Goal: Information Seeking & Learning: Learn about a topic

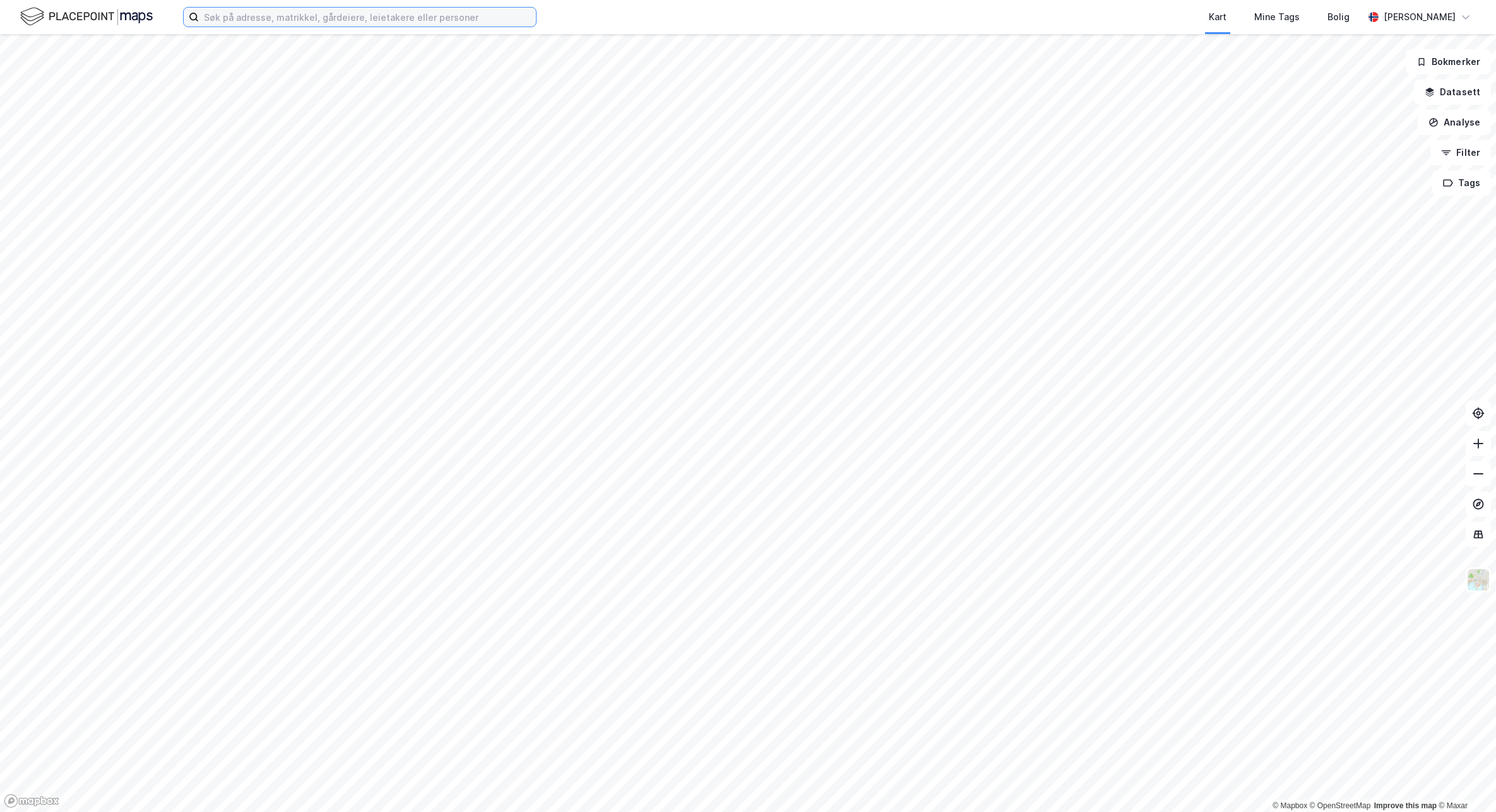
click at [283, 10] on input at bounding box center [368, 17] width 337 height 19
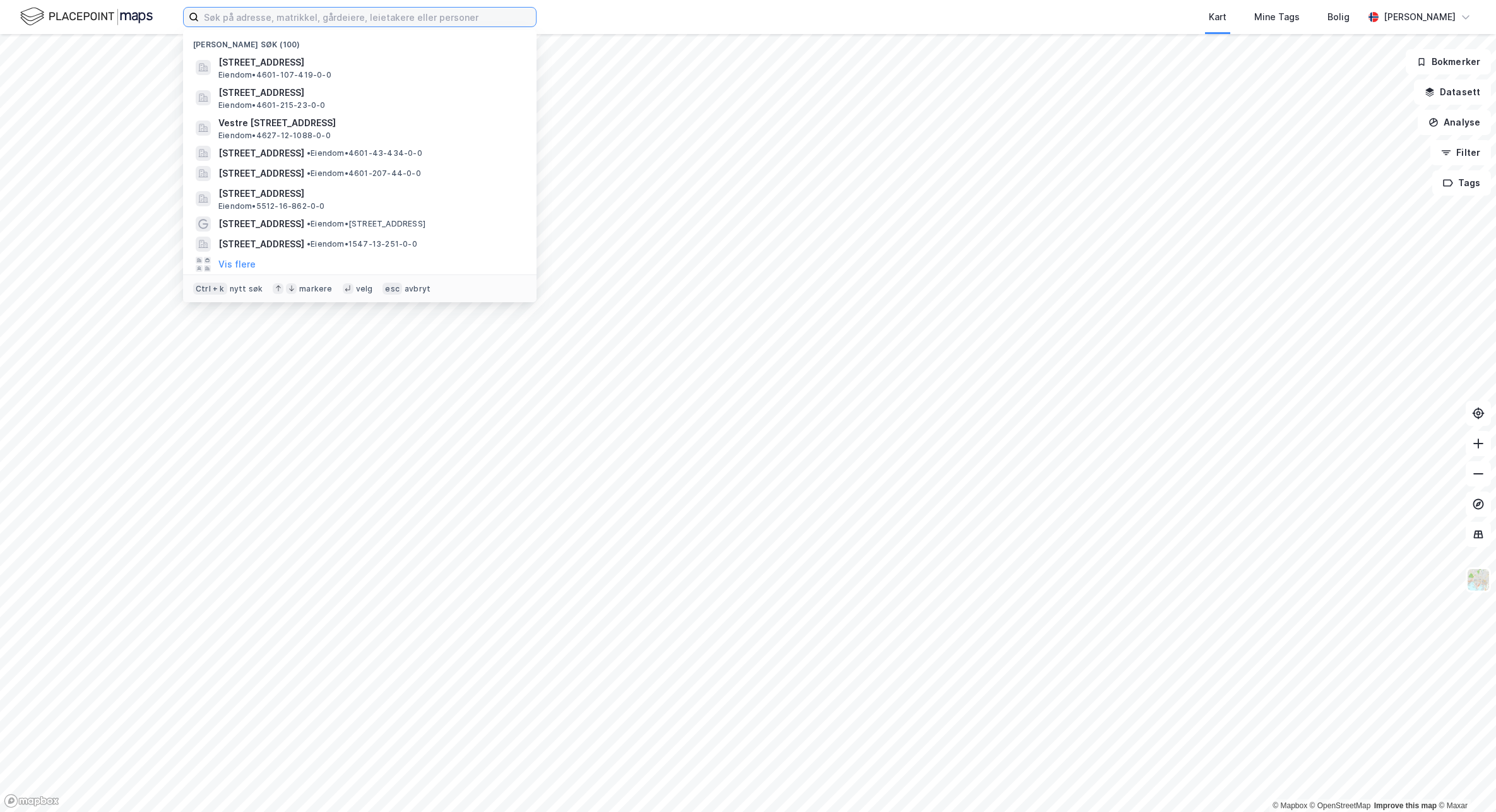
paste input "Nautnesvegen 145"
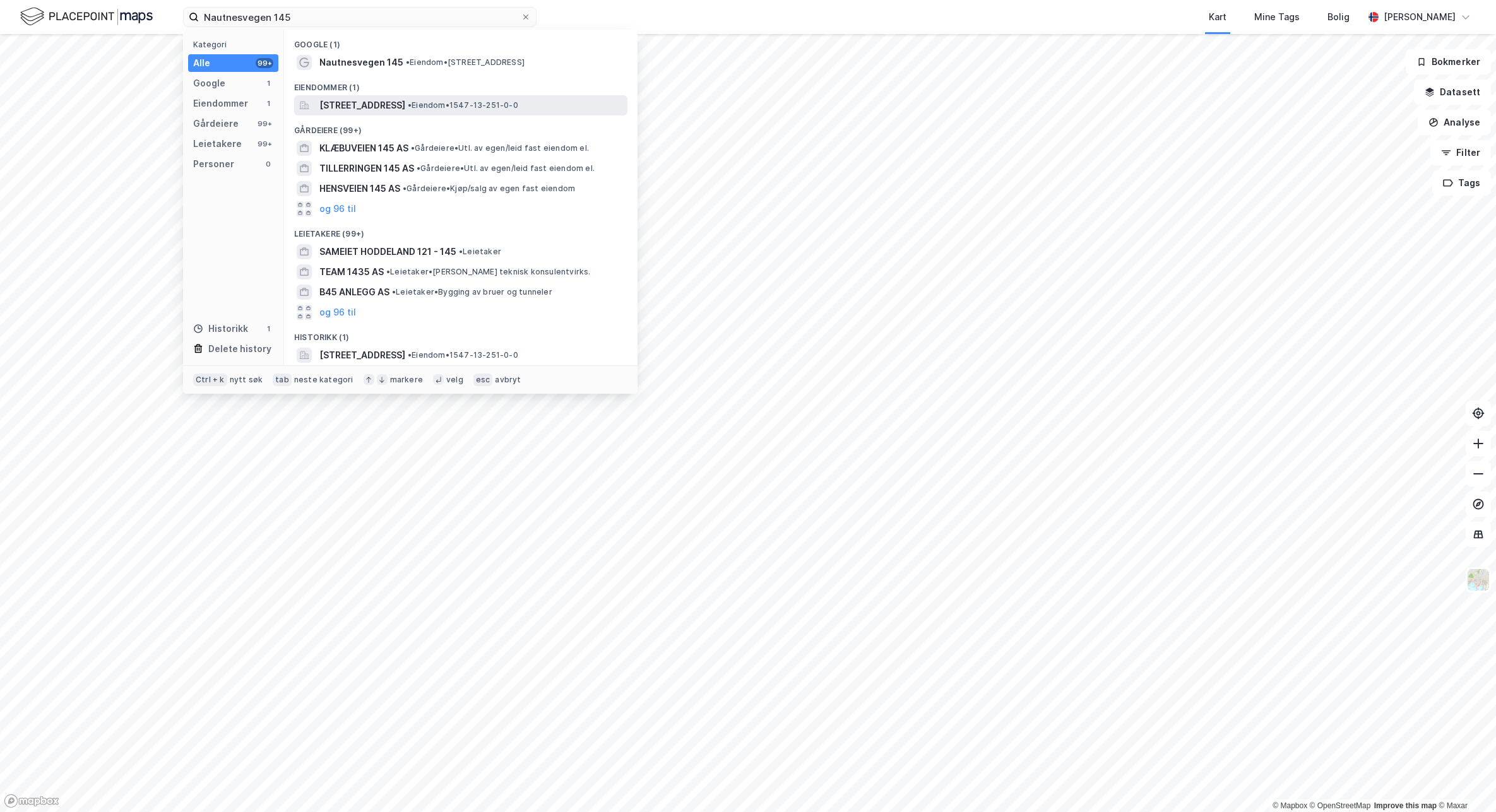
click at [405, 106] on span "[STREET_ADDRESS]" at bounding box center [363, 105] width 86 height 15
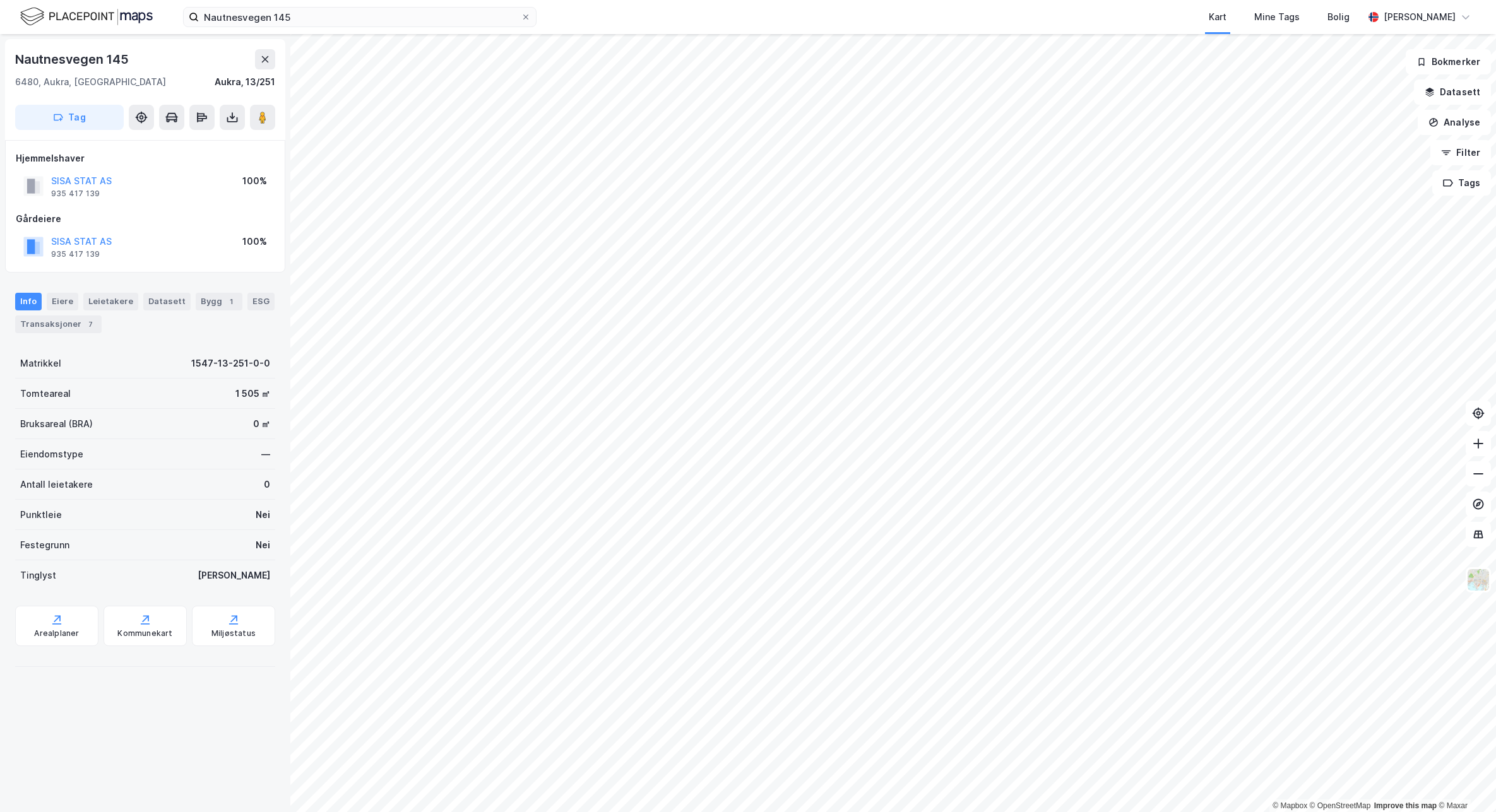
click at [86, 188] on div "SISA STAT AS" at bounding box center [81, 181] width 60 height 15
click at [84, 188] on div "935 417 139" at bounding box center [75, 193] width 49 height 10
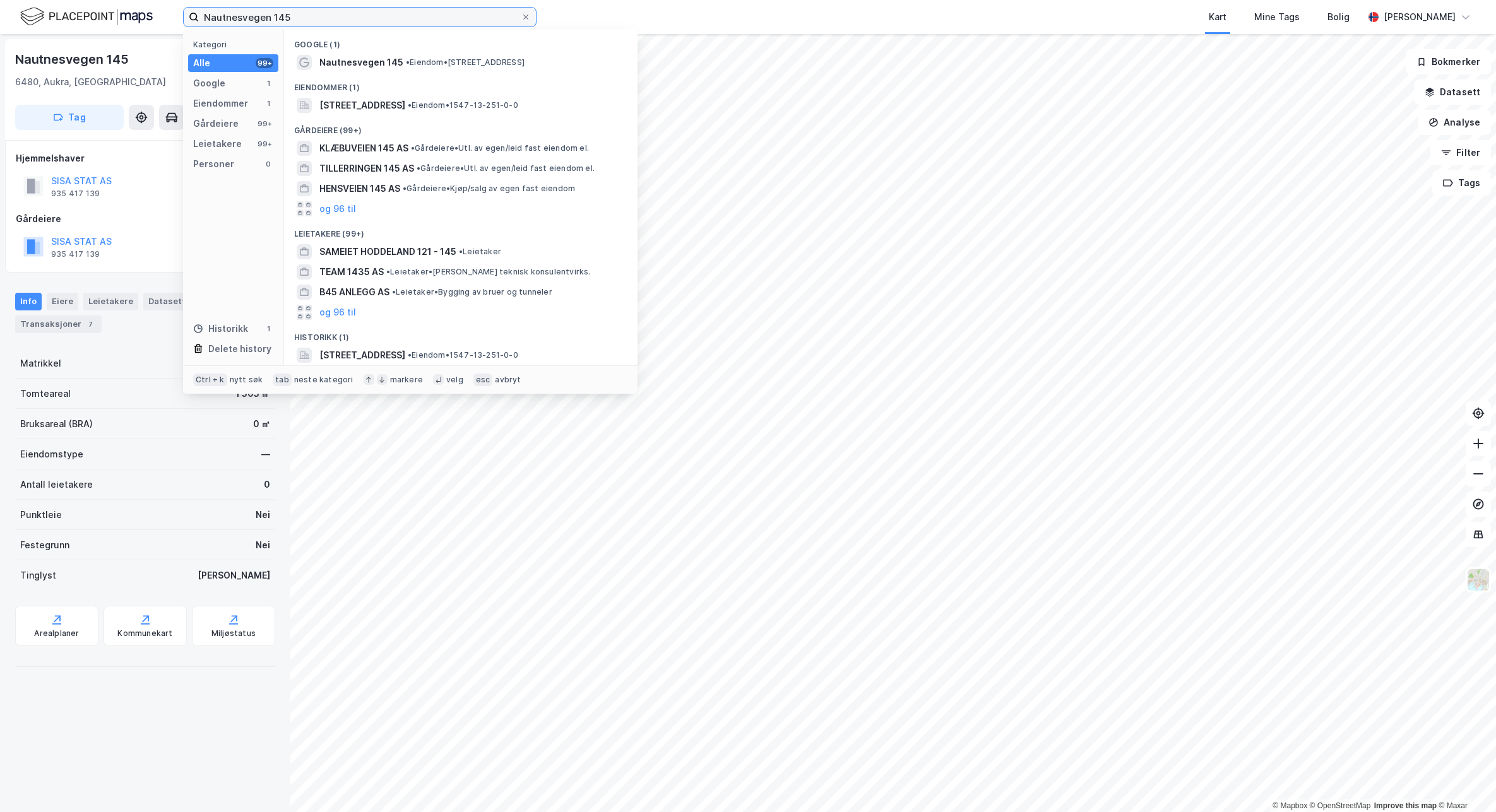
click at [291, 23] on input "Nautnesvegen 145" at bounding box center [360, 17] width 322 height 19
paste input "935 417 139"
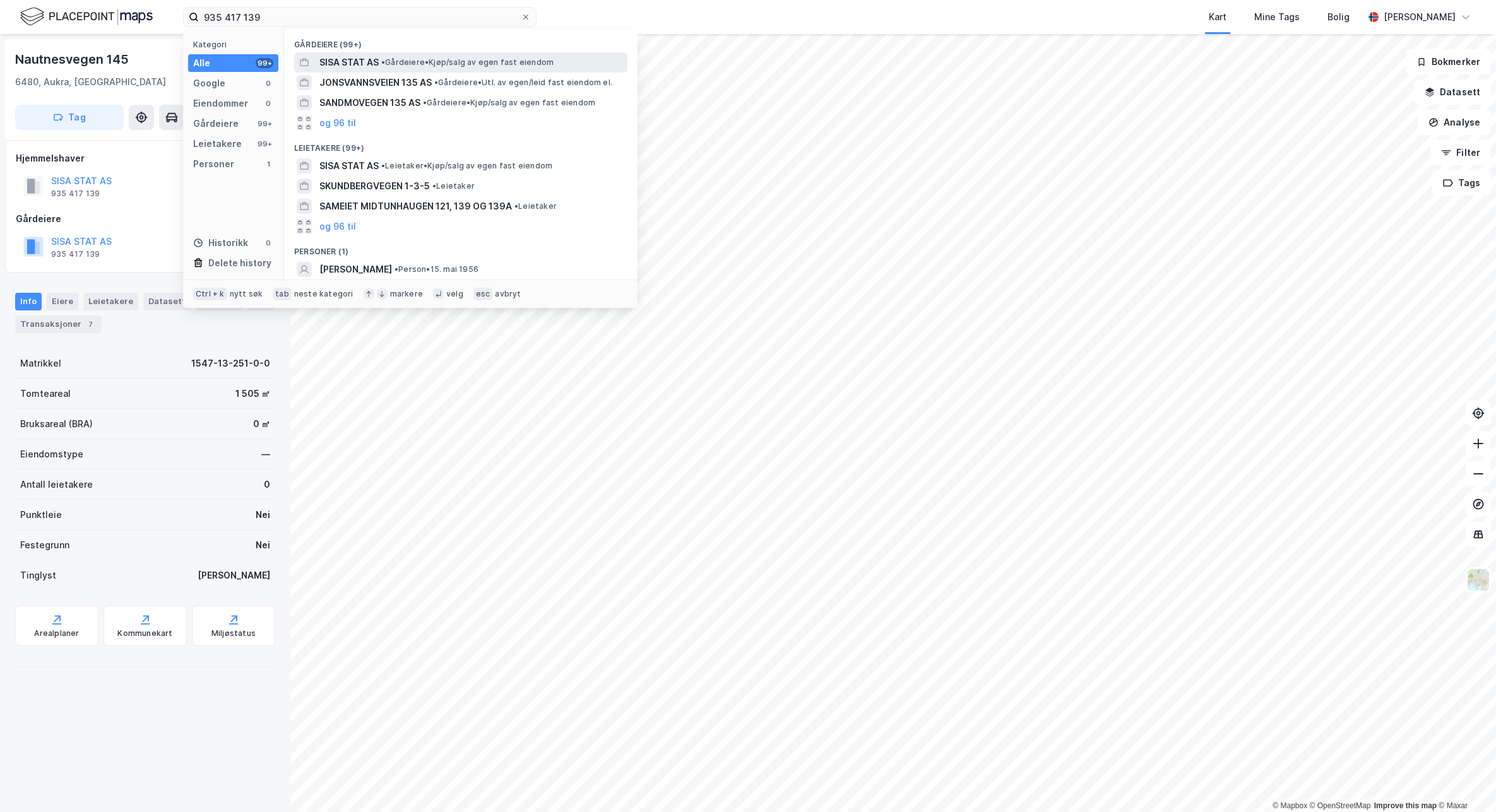
click at [338, 58] on span "SISA STAT AS" at bounding box center [349, 62] width 59 height 15
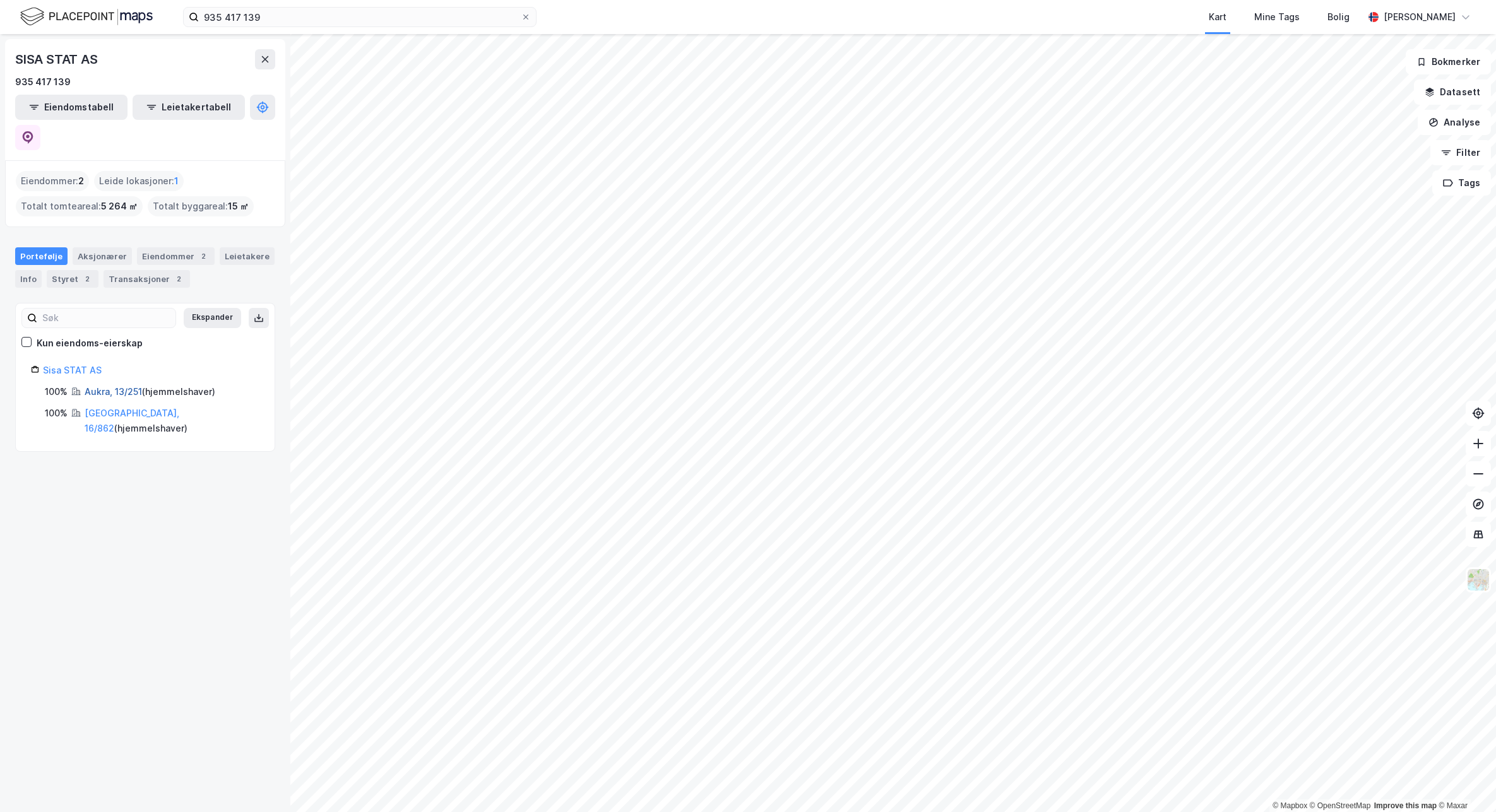
click at [112, 387] on link "Aukra, 13/251" at bounding box center [113, 392] width 58 height 11
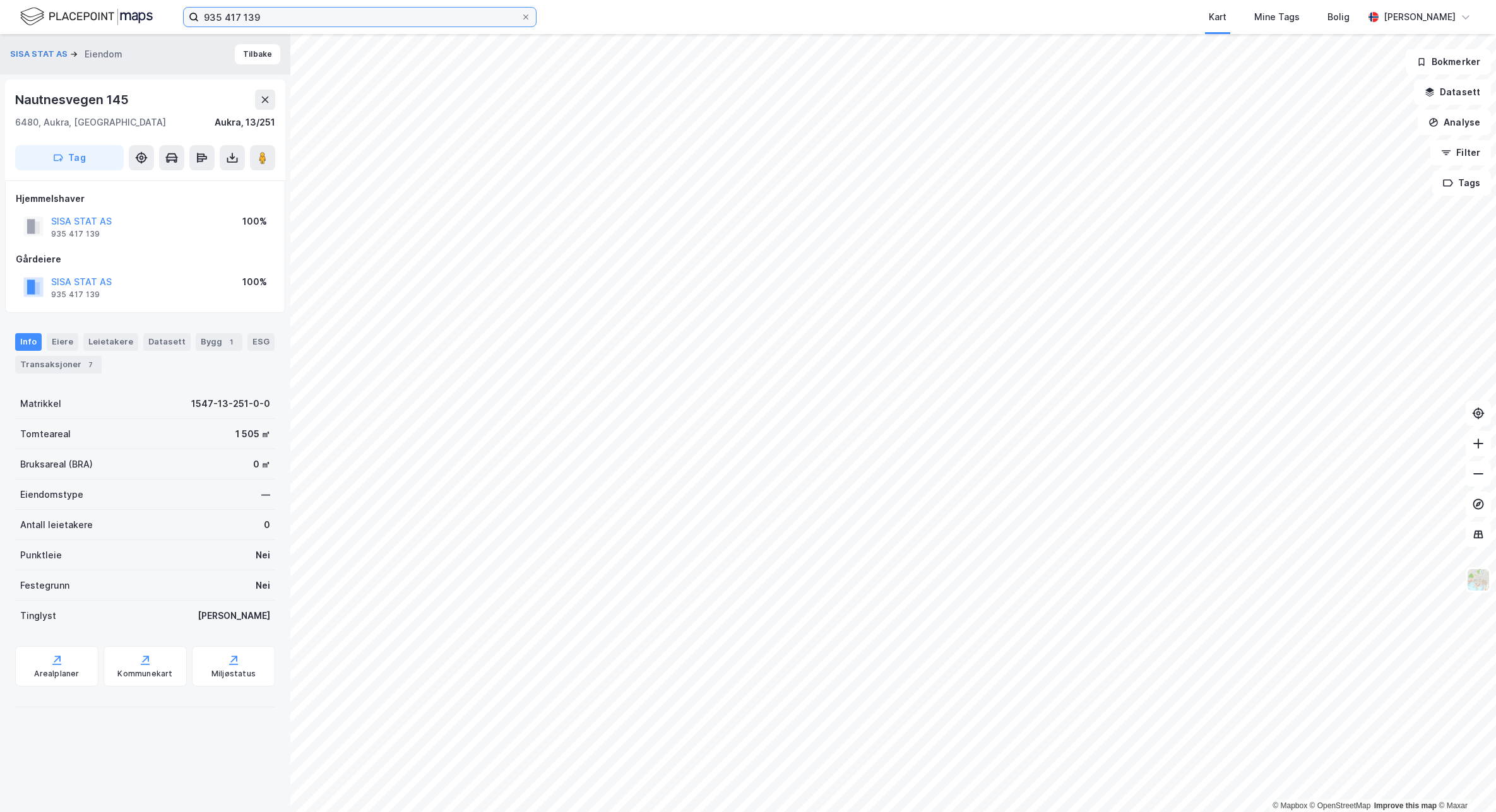
click at [286, 20] on input "935 417 139" at bounding box center [360, 17] width 322 height 19
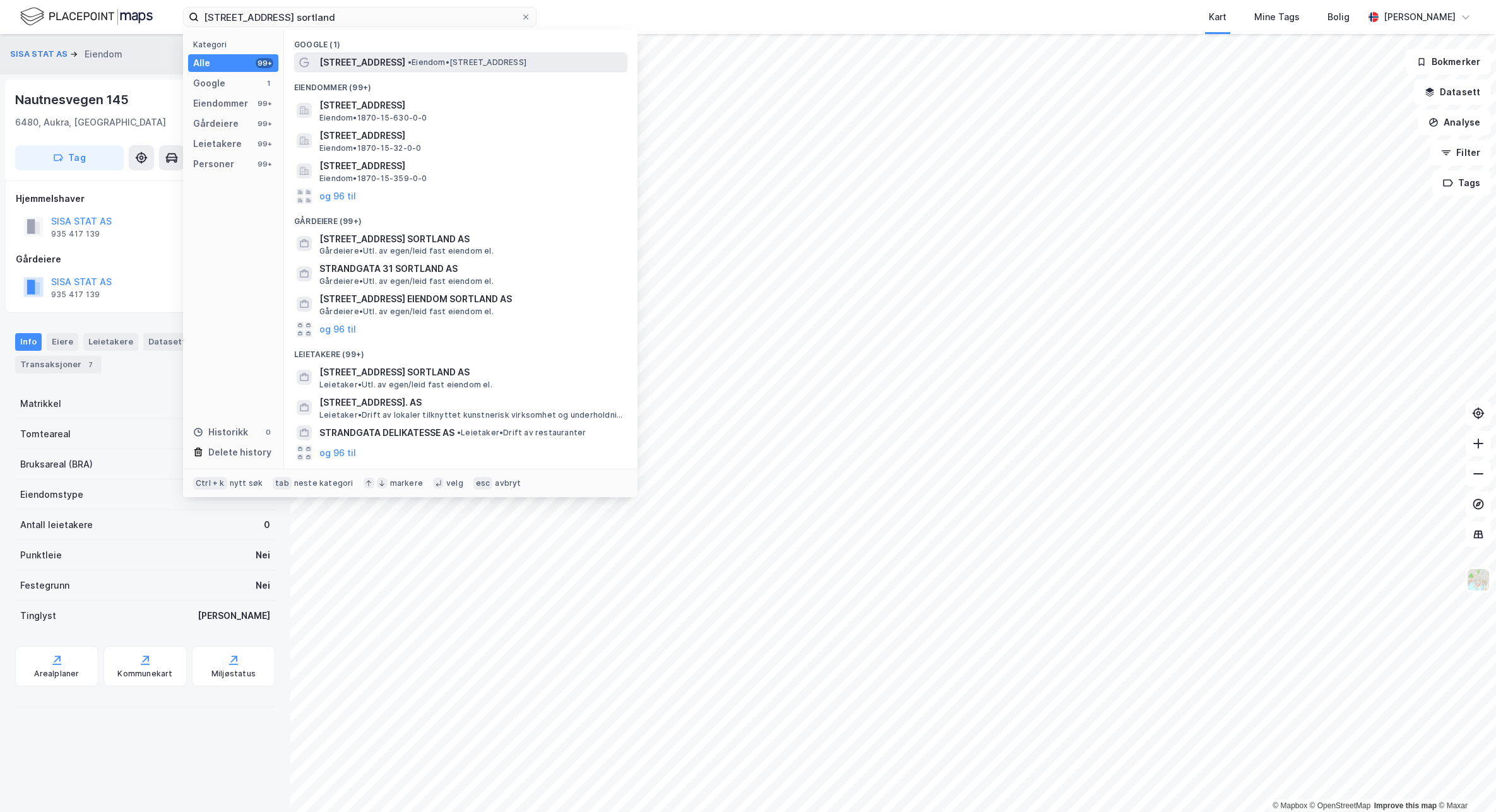
click at [411, 65] on span "• Eiendom • [STREET_ADDRESS]" at bounding box center [468, 63] width 119 height 10
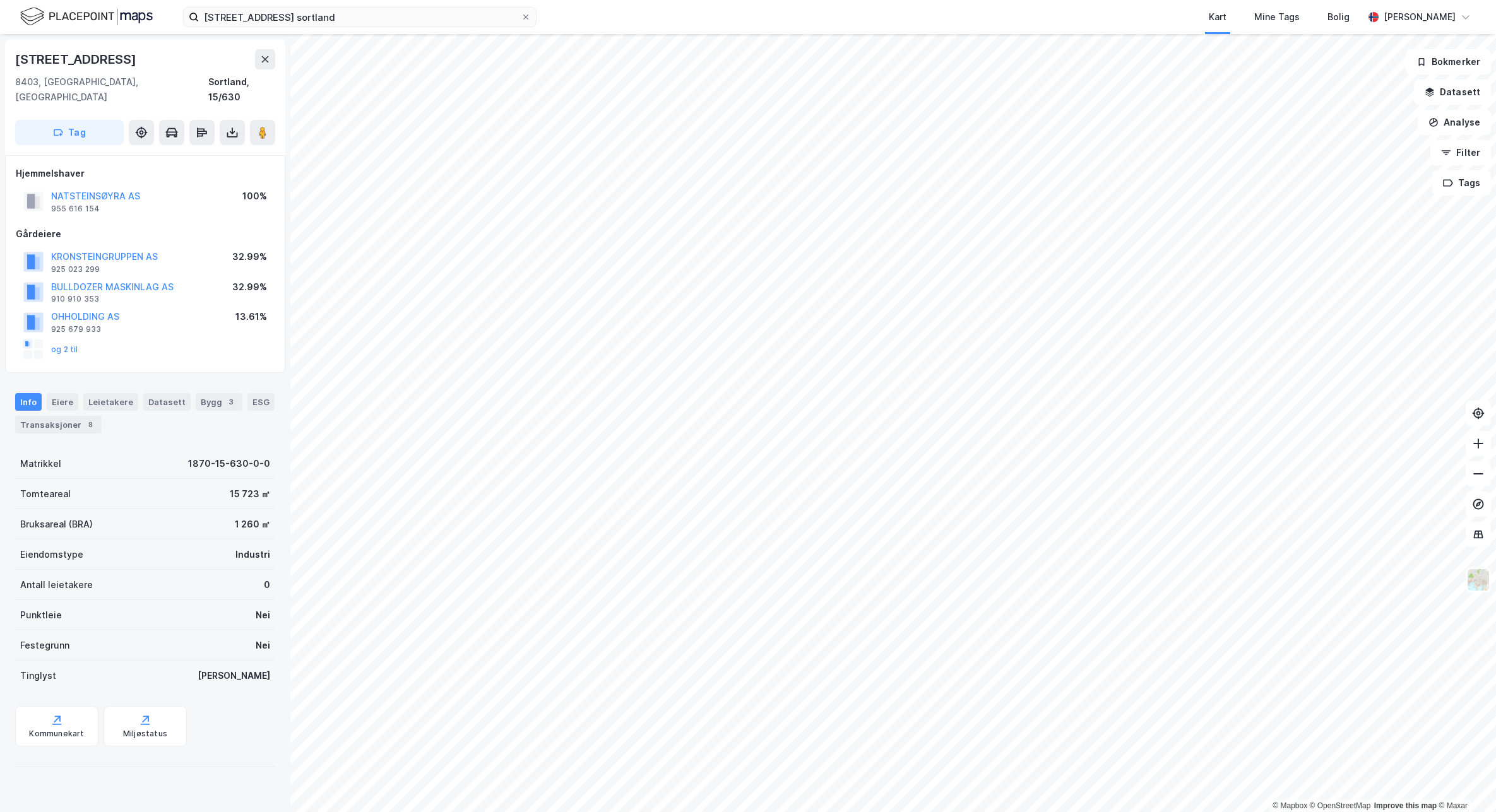
click at [100, 378] on div "Info [PERSON_NAME] Datasett Bygg 3 ESG Transaksjoner 8" at bounding box center [145, 408] width 290 height 60
click at [0, 0] on button "og 2 til" at bounding box center [0, 0] width 0 height 0
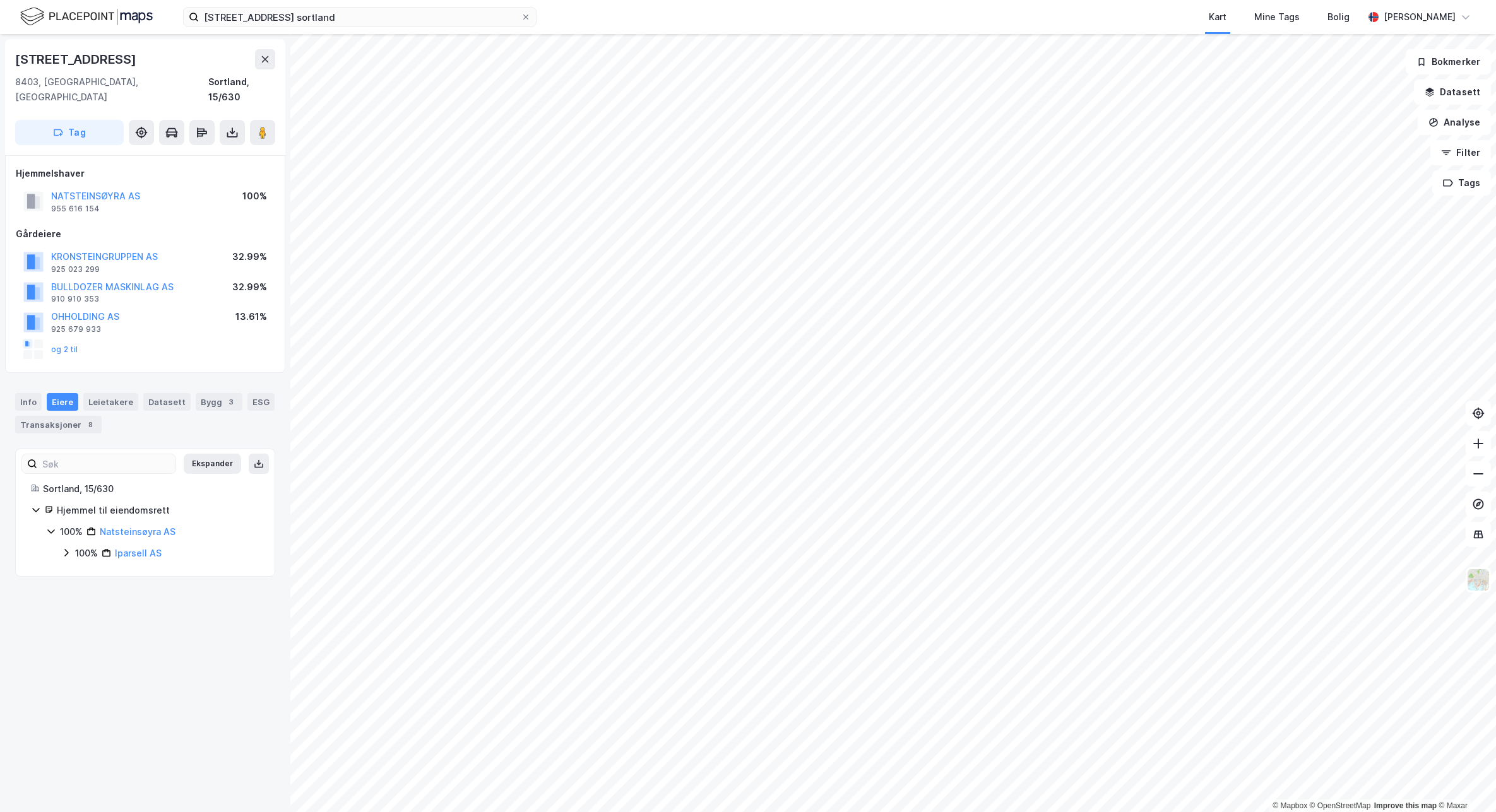
click at [116, 378] on div "Info [PERSON_NAME] Datasett Bygg 3 ESG Transaksjoner 8" at bounding box center [145, 408] width 290 height 60
click at [114, 393] on div "Leietakere" at bounding box center [111, 401] width 55 height 17
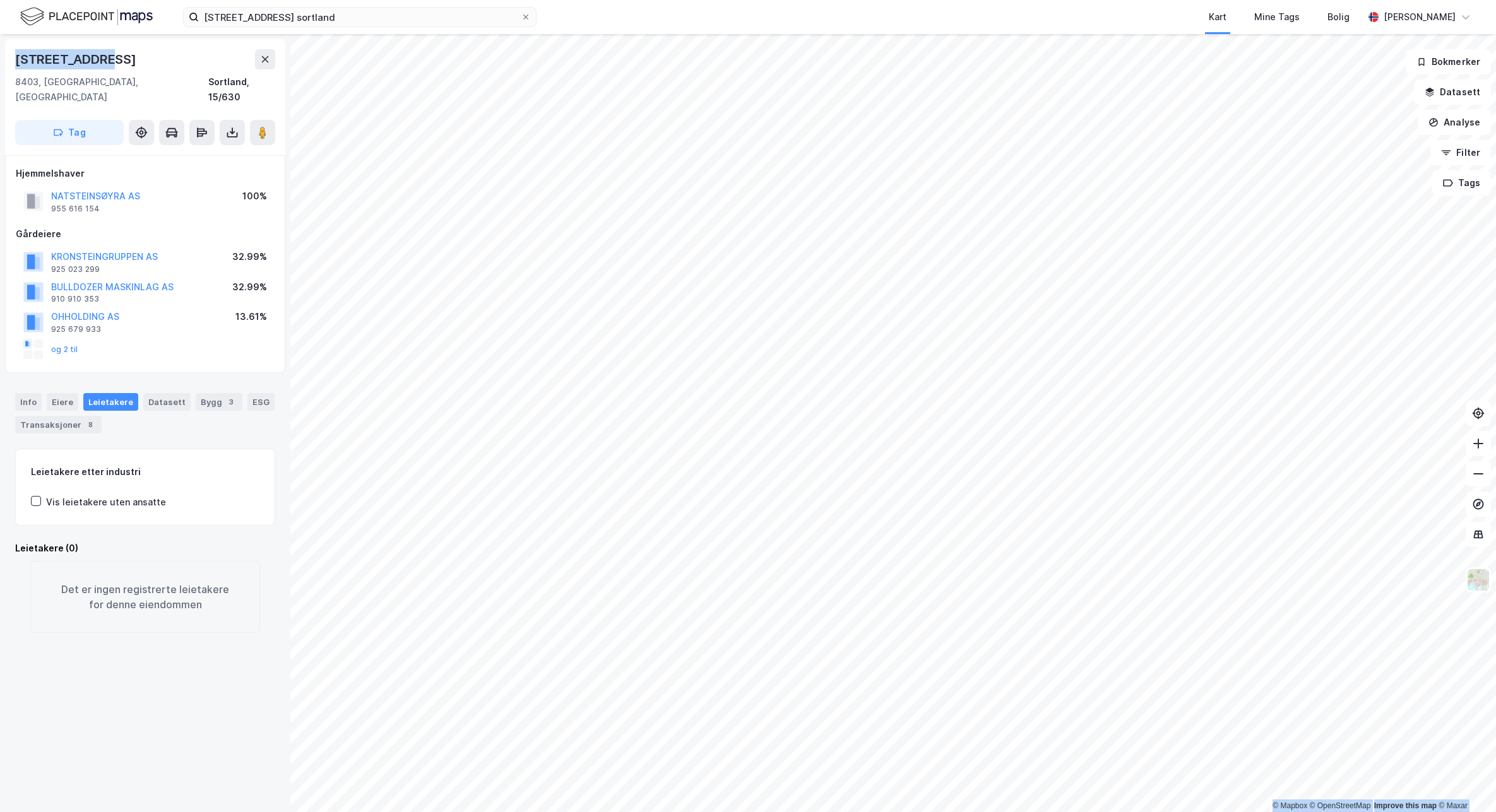
drag, startPoint x: 57, startPoint y: 60, endPoint x: -2, endPoint y: 58, distance: 59.0
click at [0, 58] on html "[STREET_ADDRESS] sortland Kart Mine Tags Bolig [PERSON_NAME] © Mapbox © OpenStr…" at bounding box center [748, 406] width 1496 height 812
copy div "© Mapbox © OpenStreetMap Improve this map © [STREET_ADDRESS]"
click at [276, 16] on input "[STREET_ADDRESS] sortland" at bounding box center [360, 17] width 322 height 19
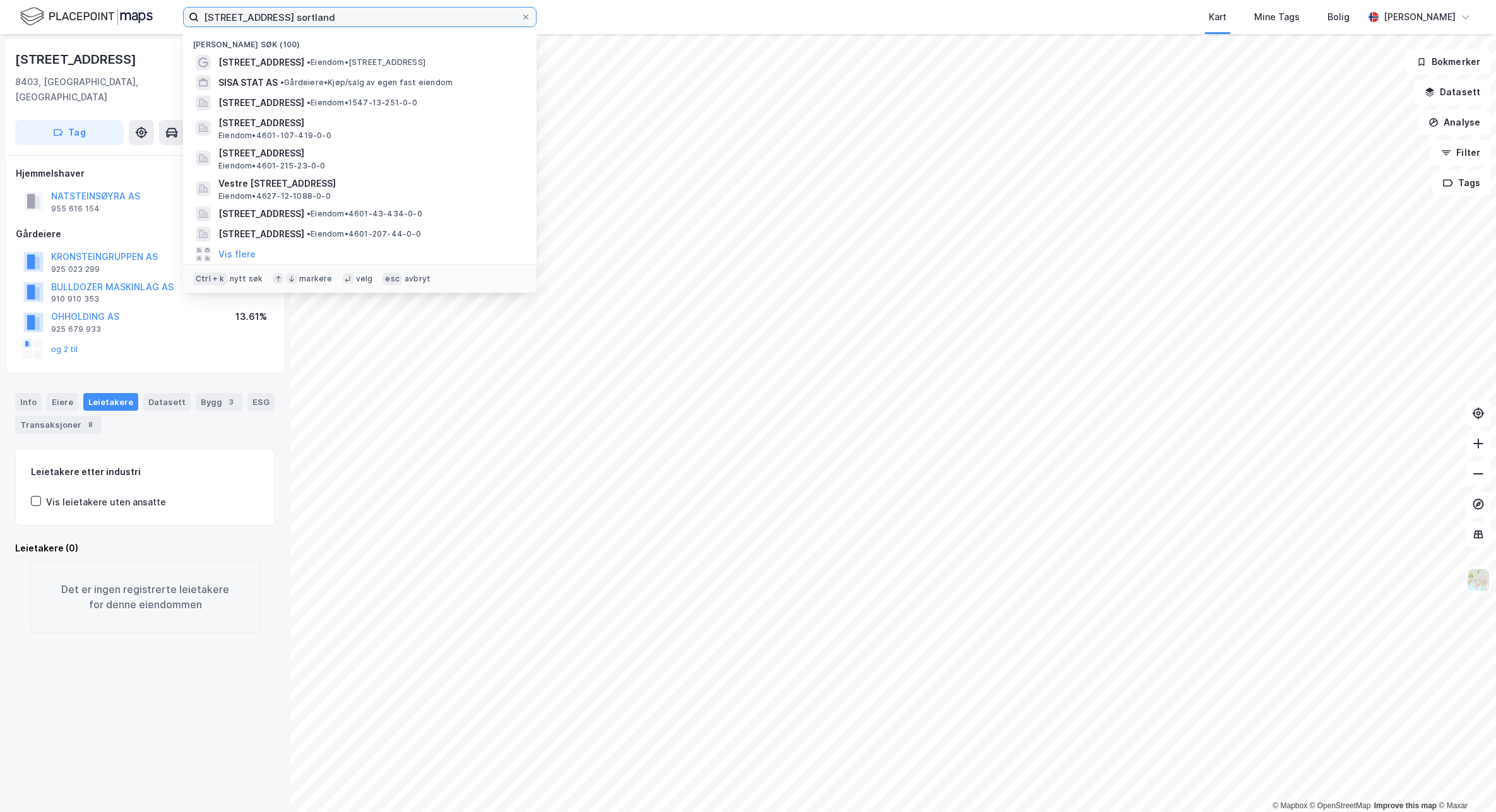
paste input "[STREET_ADDRESS]"
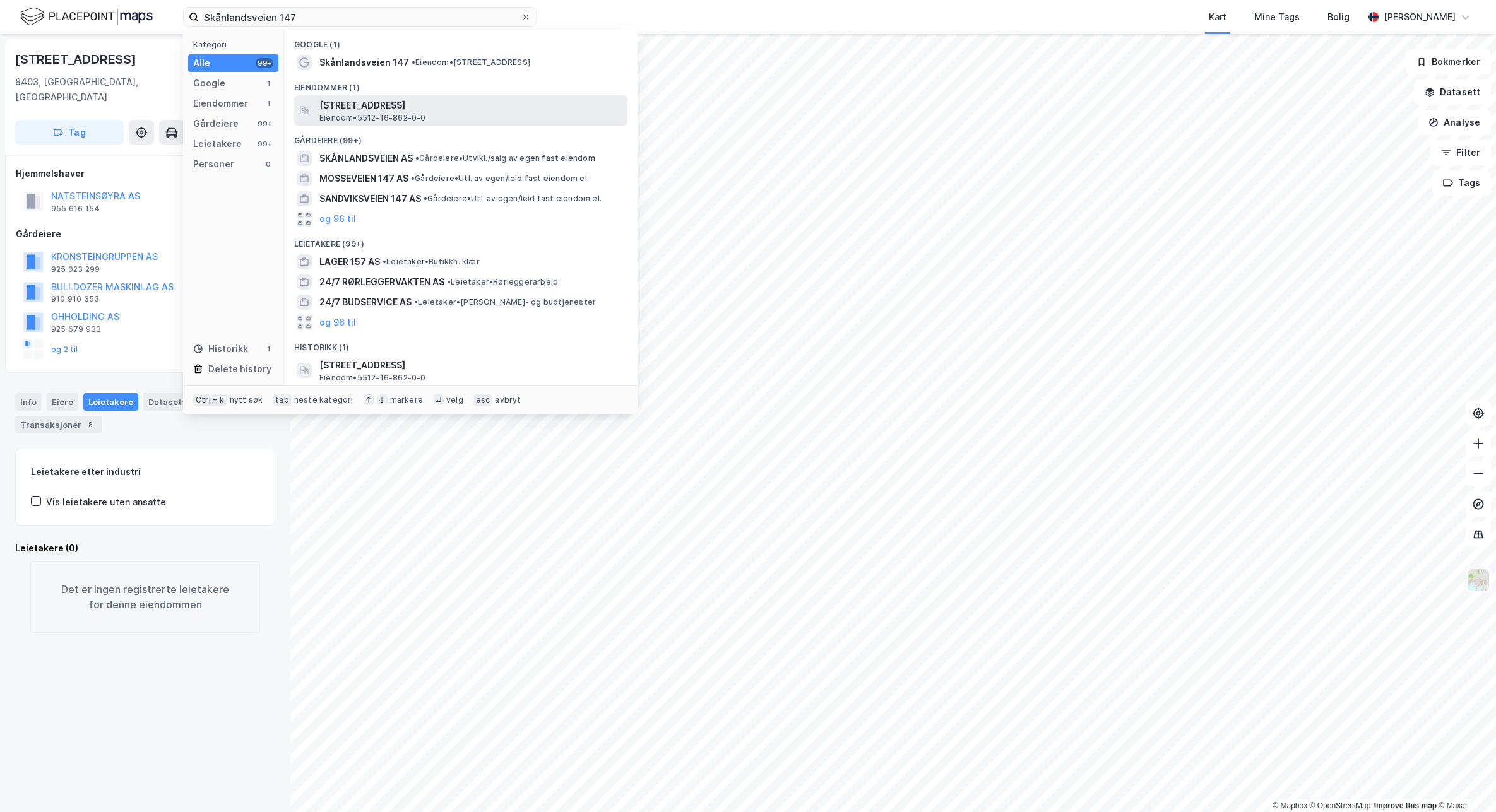
click at [404, 111] on span "[STREET_ADDRESS]" at bounding box center [471, 105] width 303 height 15
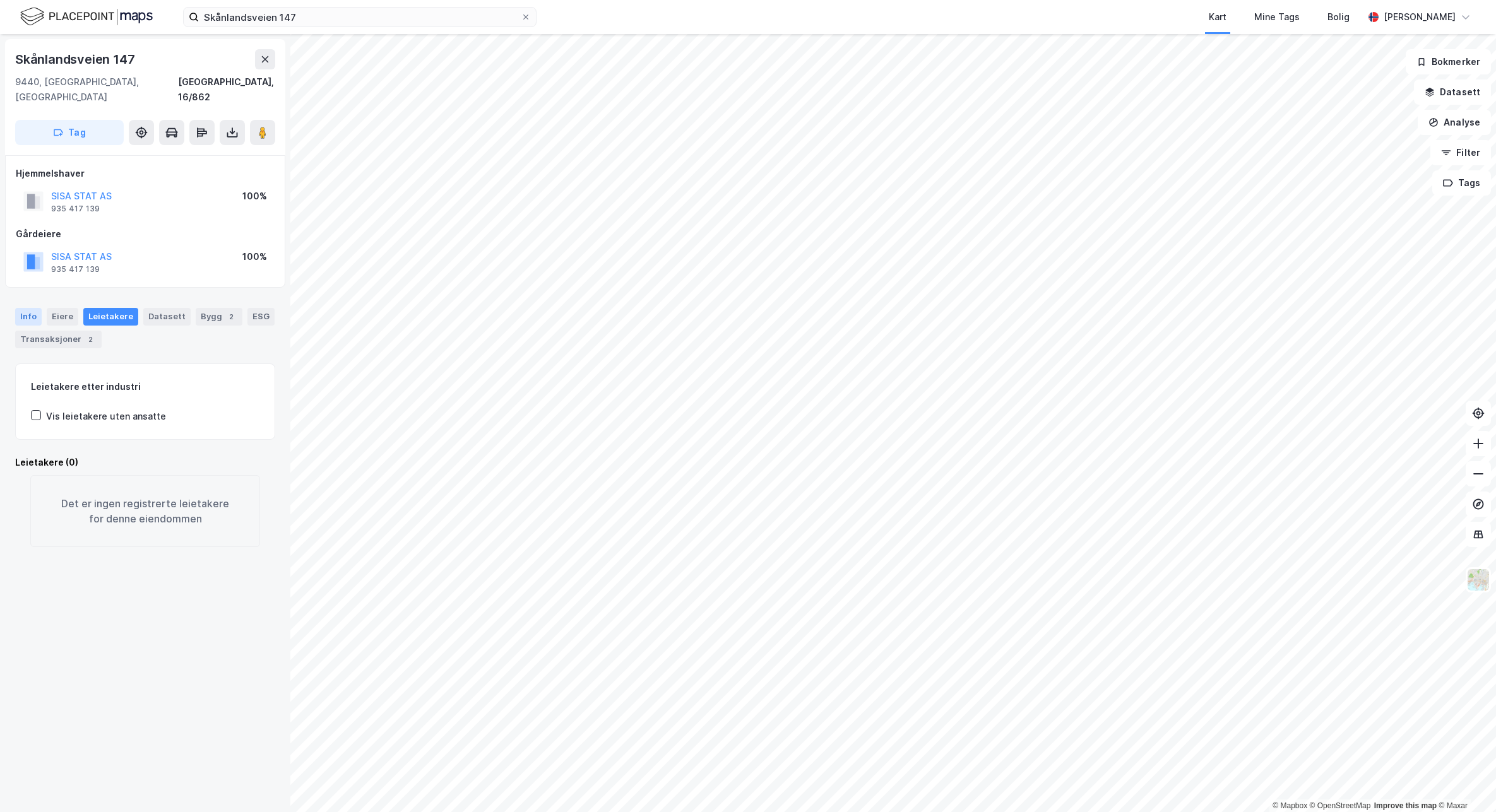
click at [26, 308] on div "Info" at bounding box center [28, 316] width 26 height 17
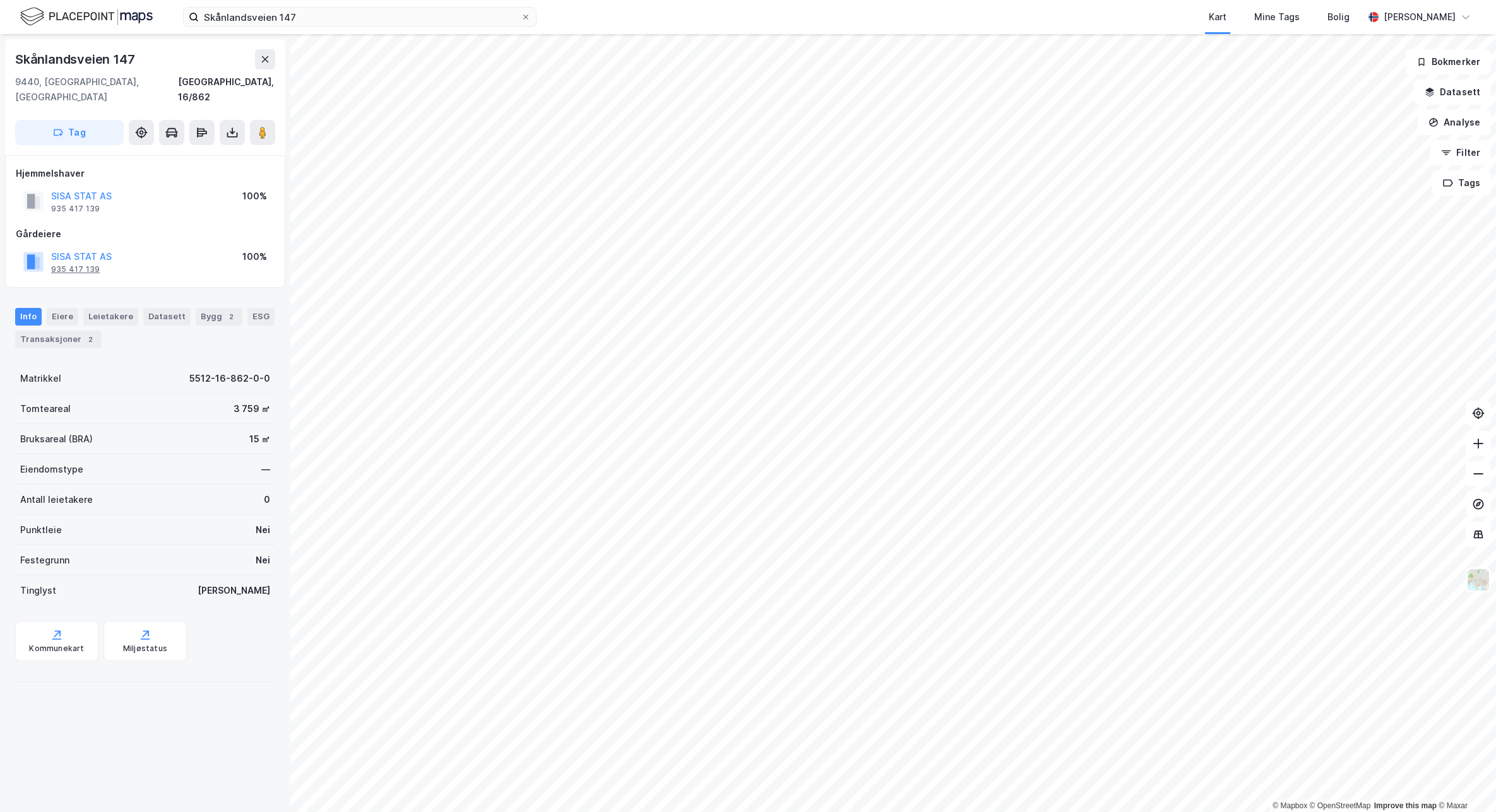
click at [70, 264] on div "935 417 139" at bounding box center [75, 269] width 49 height 10
drag, startPoint x: 320, startPoint y: 13, endPoint x: 4, endPoint y: -12, distance: 317.0
click at [4, 0] on html "Skånlandsveien 147 Kart Mine Tags Bolig [PERSON_NAME] © Mapbox © OpenStreetMap …" at bounding box center [748, 406] width 1496 height 812
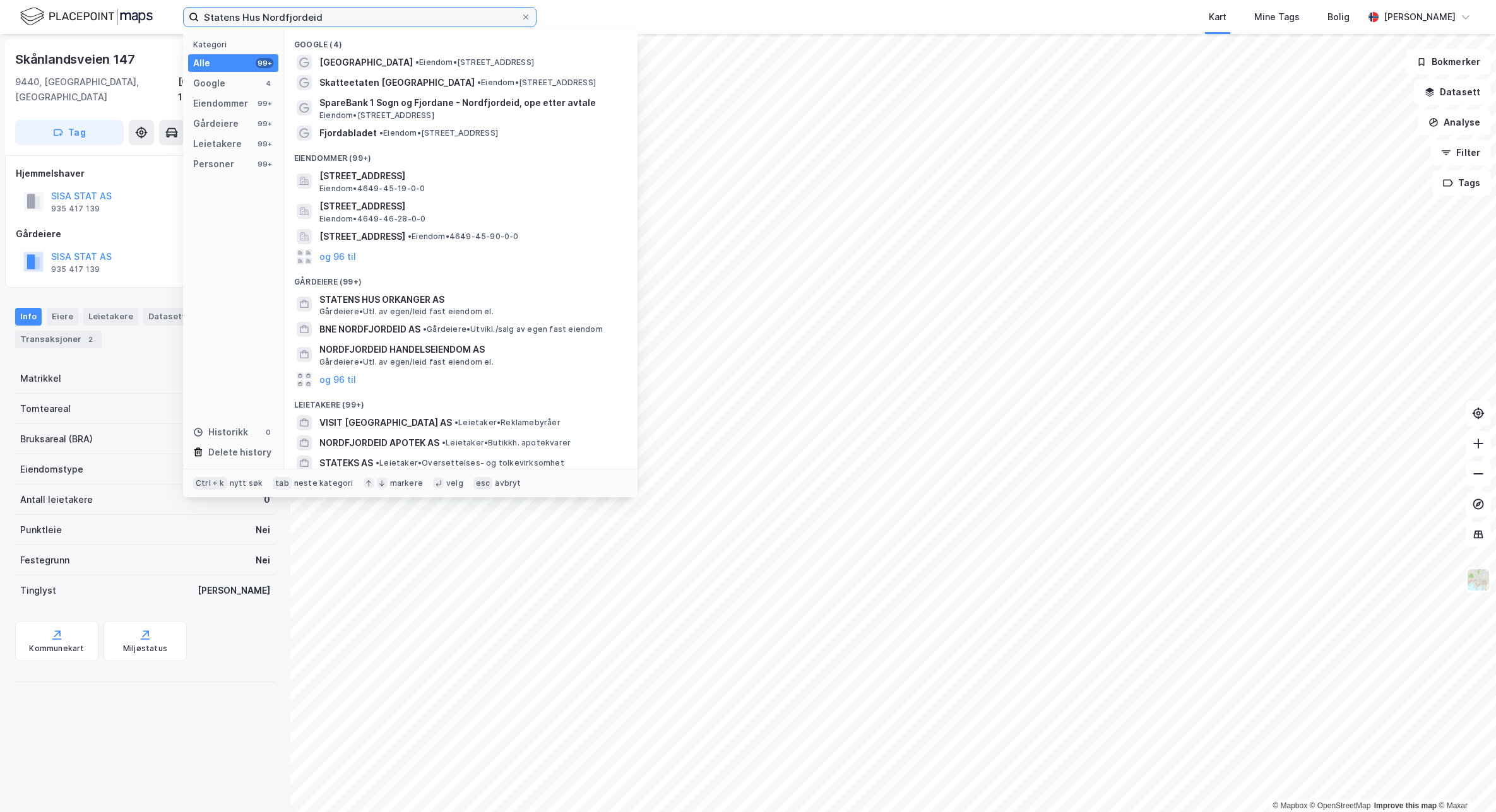
type input "Statens Hus Nordfjordeid"
